Goal: Transaction & Acquisition: Purchase product/service

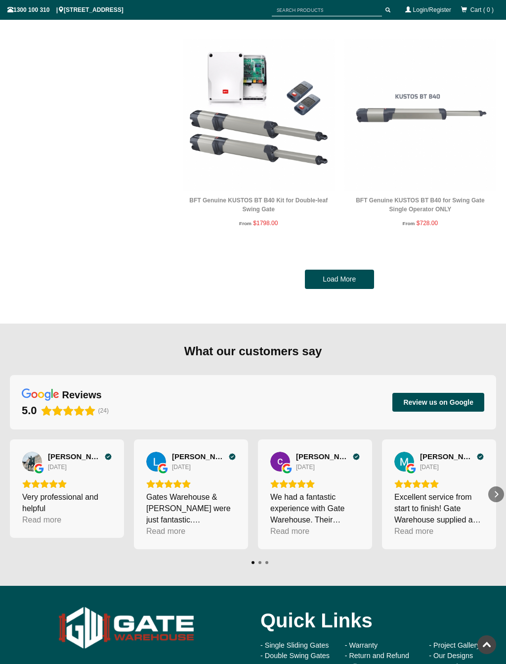
scroll to position [4510, 0]
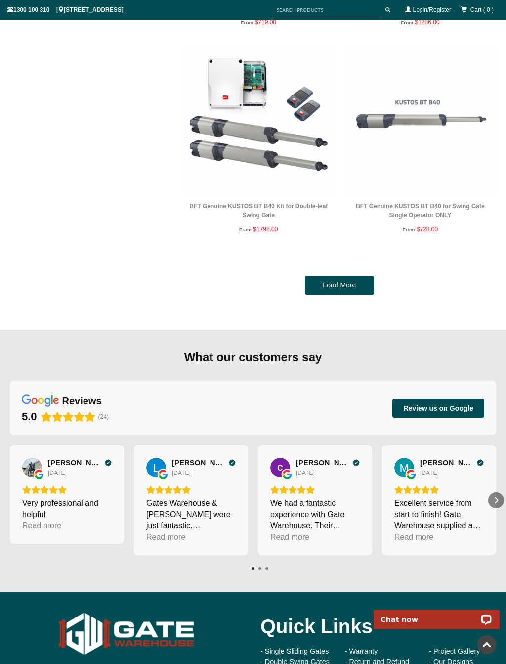
click at [347, 279] on link "Load More" at bounding box center [339, 285] width 69 height 20
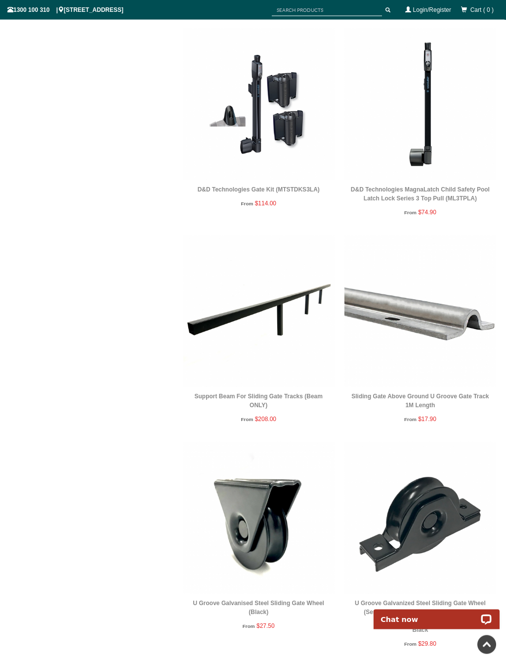
scroll to position [8108, 0]
click at [279, 289] on img at bounding box center [259, 310] width 152 height 152
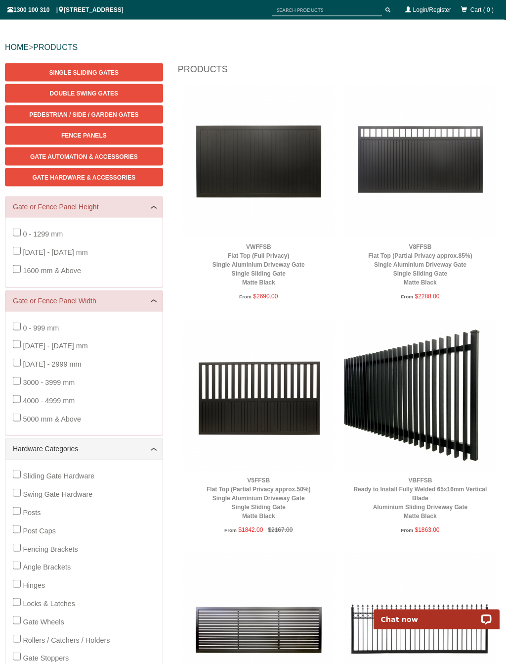
scroll to position [89, 0]
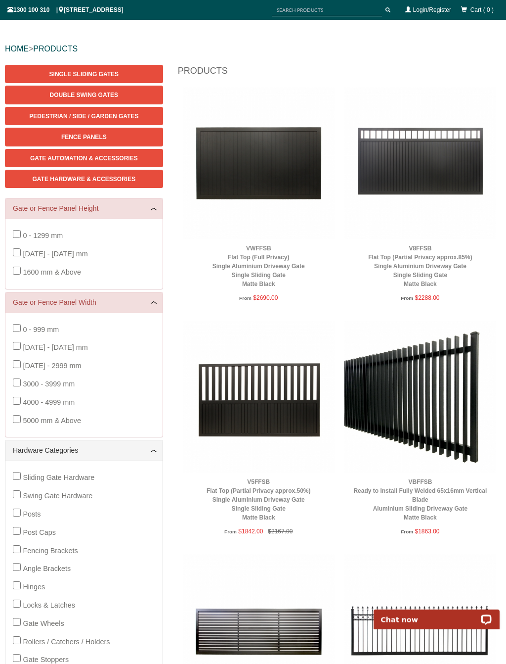
click at [436, 331] on img at bounding box center [421, 396] width 152 height 152
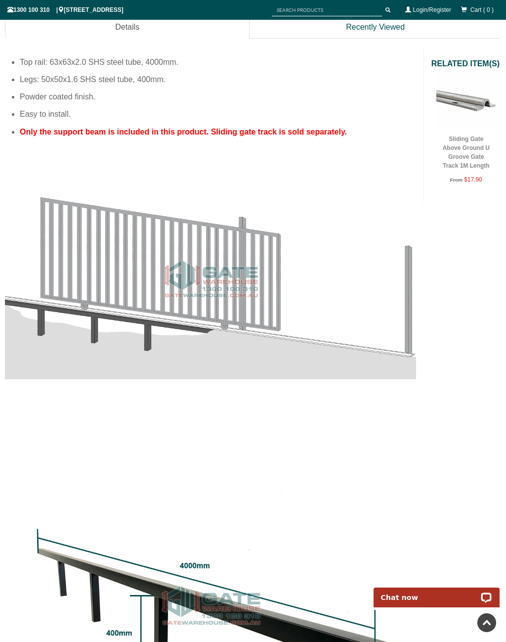
scroll to position [496, 0]
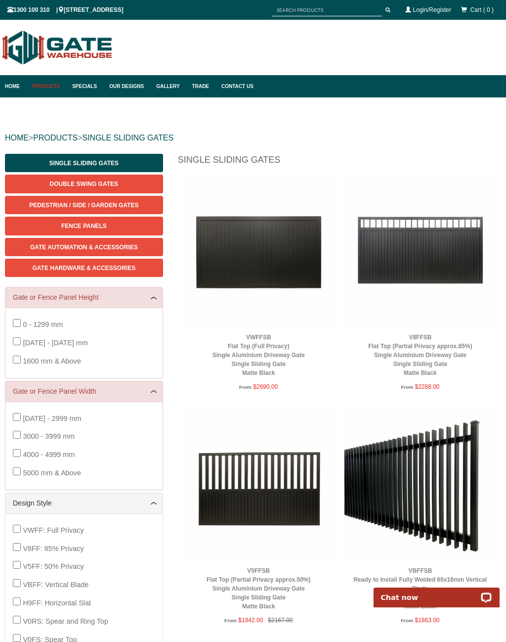
click at [90, 207] on span "Pedestrian / Side / Garden Gates" at bounding box center [83, 205] width 109 height 7
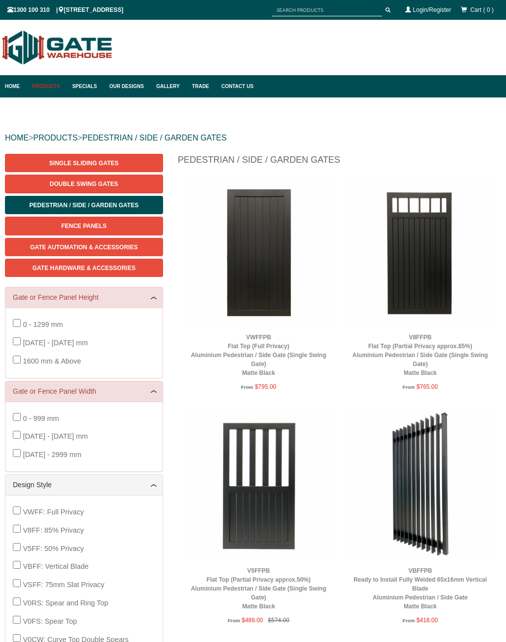
scroll to position [25, 0]
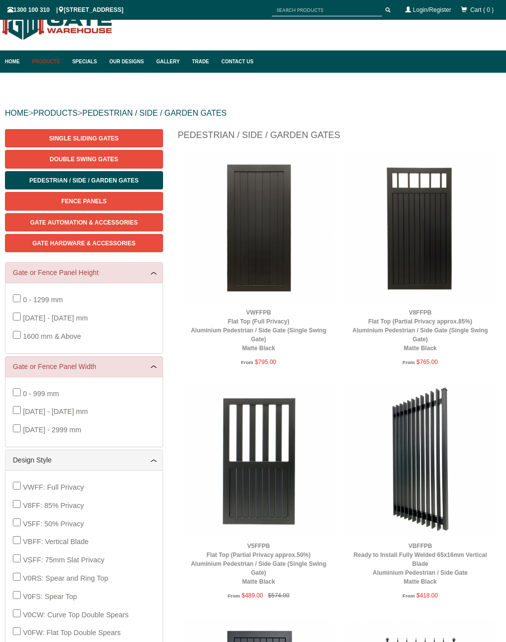
click at [254, 236] on img at bounding box center [259, 227] width 152 height 152
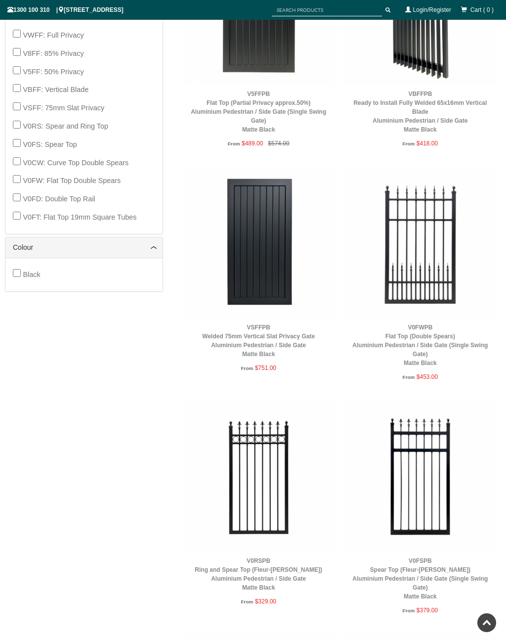
scroll to position [120, 0]
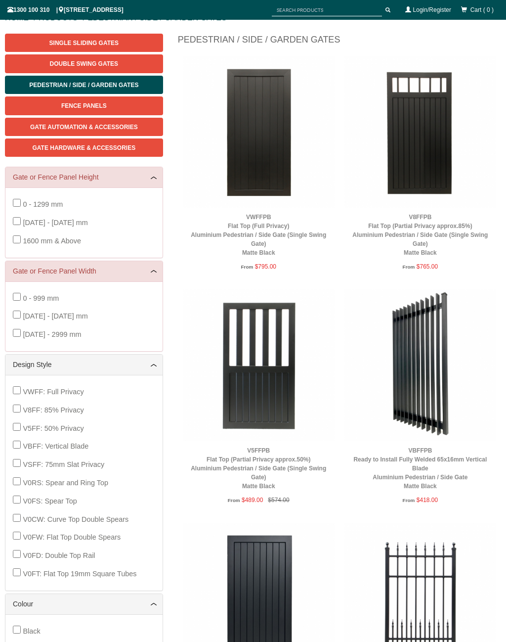
click at [98, 154] on link "Gate Hardware & Accessories" at bounding box center [84, 147] width 158 height 18
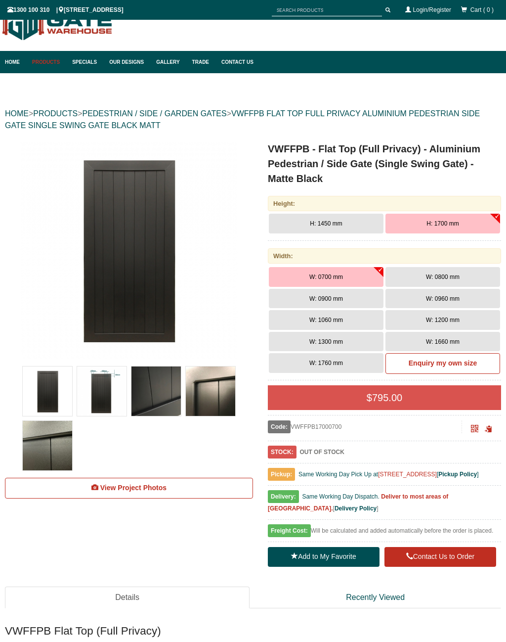
scroll to position [25, 0]
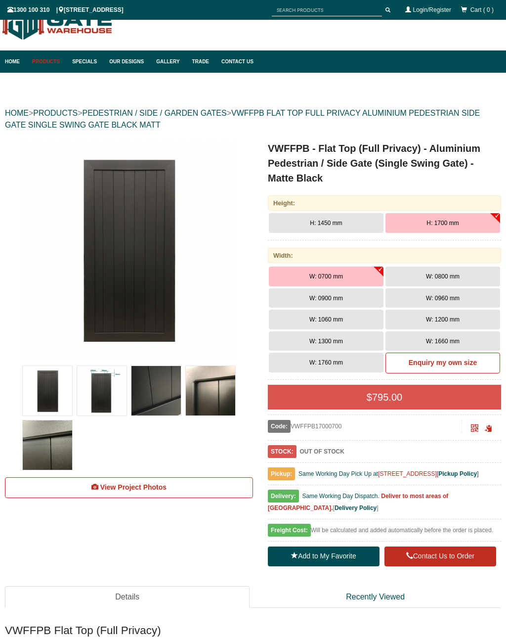
click at [454, 271] on button "W: 0800 mm" at bounding box center [443, 277] width 115 height 20
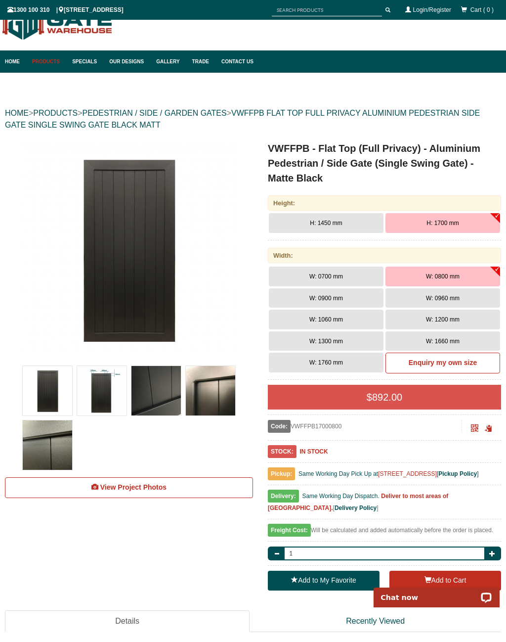
scroll to position [0, 0]
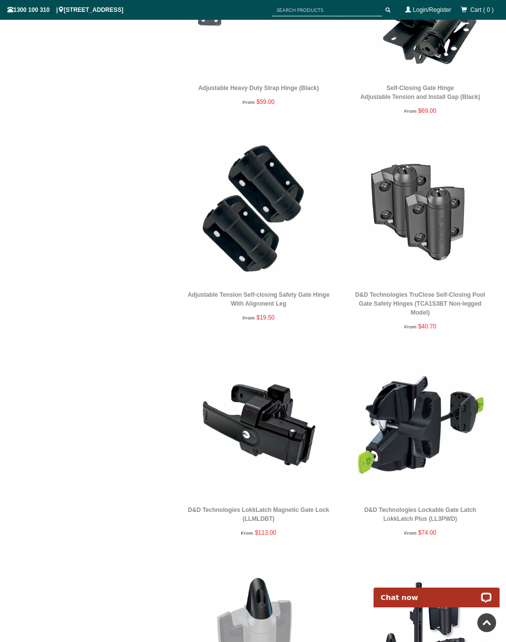
scroll to position [680, 0]
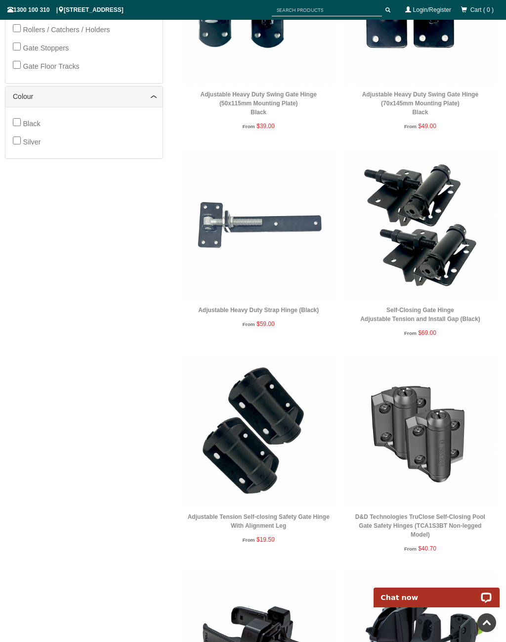
scroll to position [0, 0]
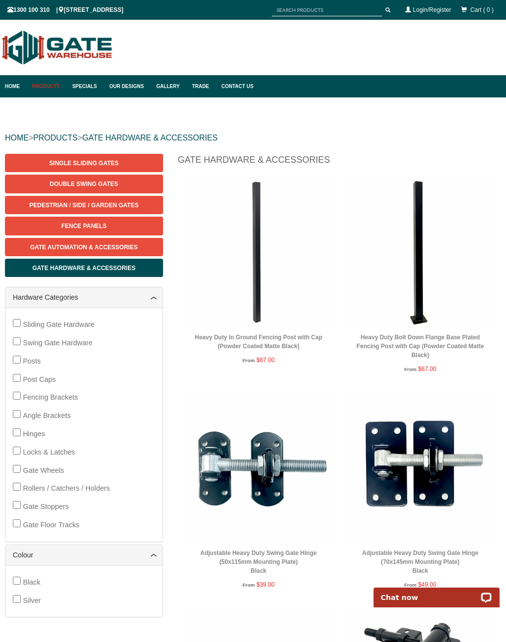
click at [113, 161] on span "Single Sliding Gates" at bounding box center [83, 163] width 69 height 7
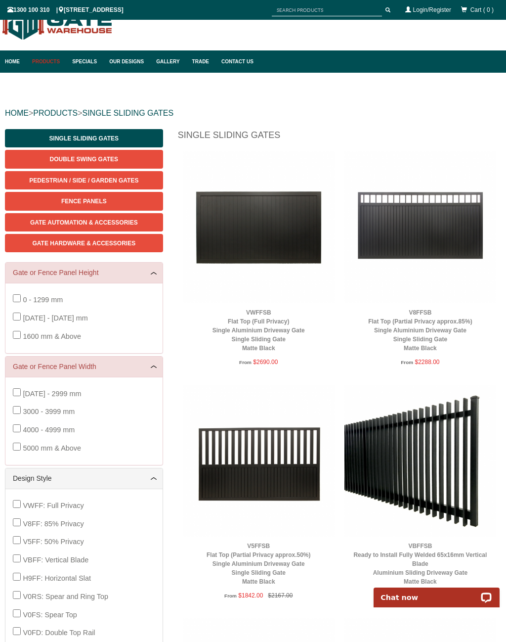
click at [270, 231] on img at bounding box center [259, 227] width 152 height 152
click at [275, 224] on img at bounding box center [259, 227] width 152 height 152
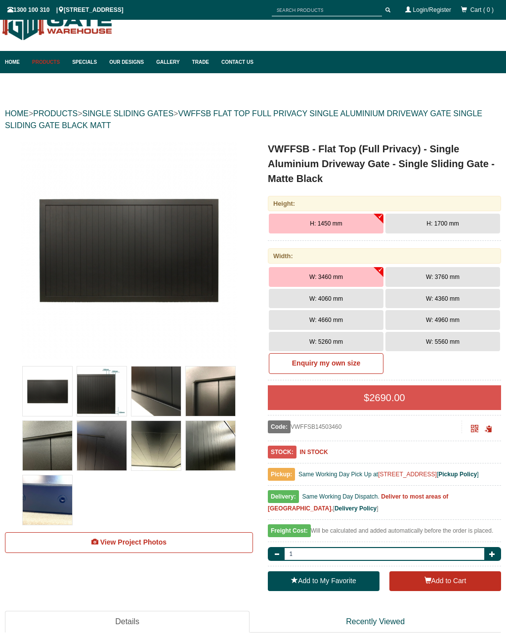
scroll to position [25, 0]
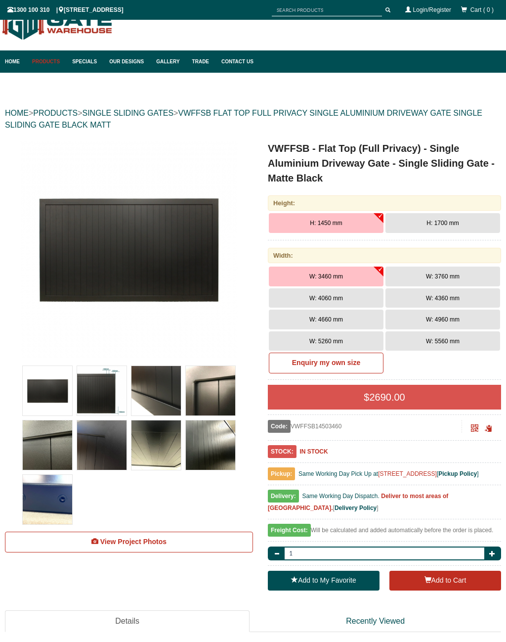
click at [463, 227] on button "H: 1700 mm" at bounding box center [443, 223] width 115 height 20
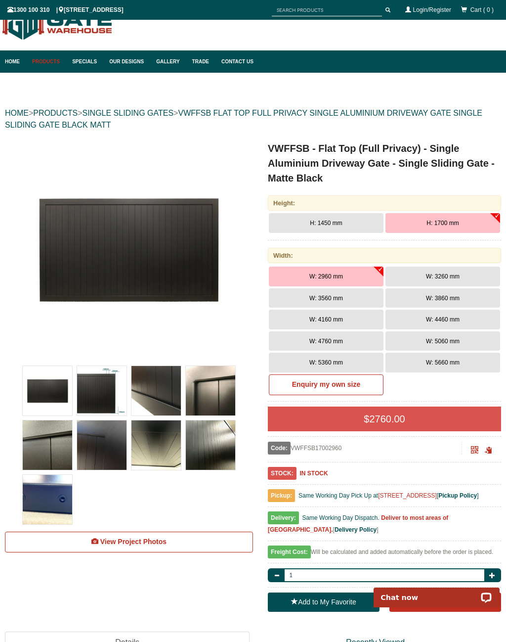
scroll to position [0, 0]
click at [329, 302] on button "W: 3560 mm" at bounding box center [326, 298] width 115 height 20
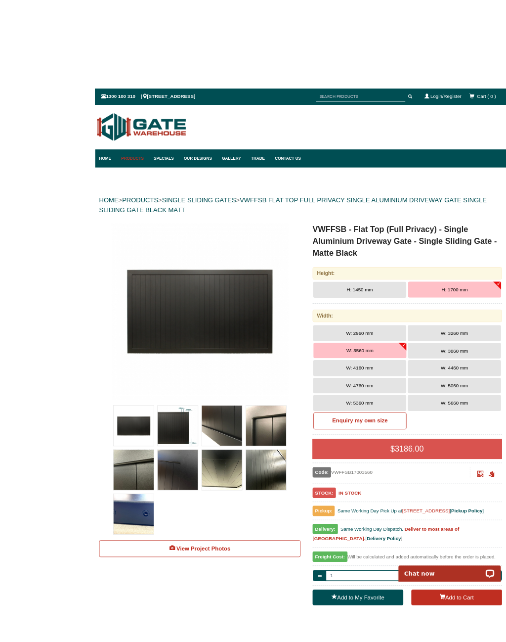
scroll to position [14, 0]
